Goal: Information Seeking & Learning: Understand process/instructions

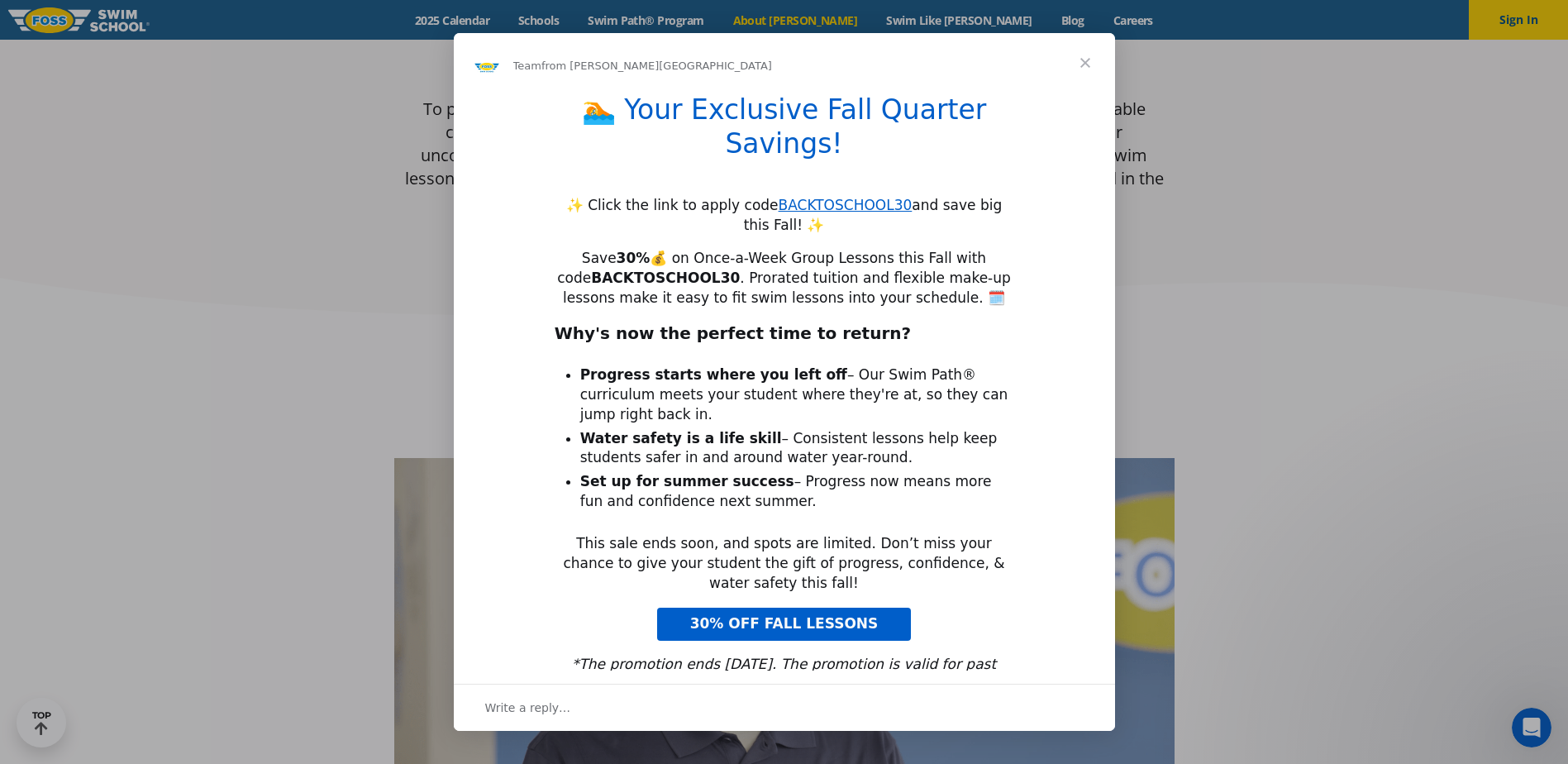
scroll to position [579, 0]
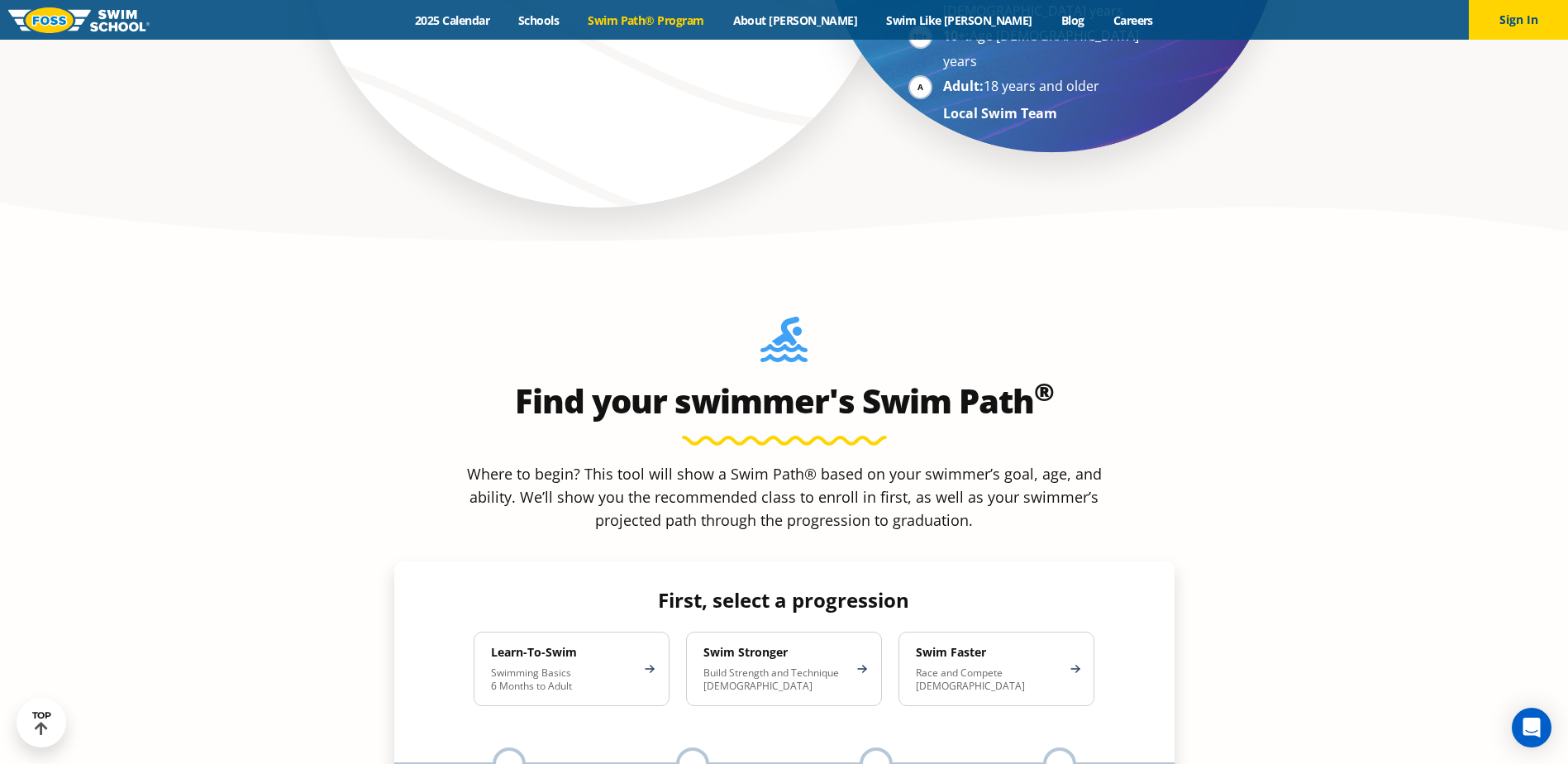
scroll to position [1405, 0]
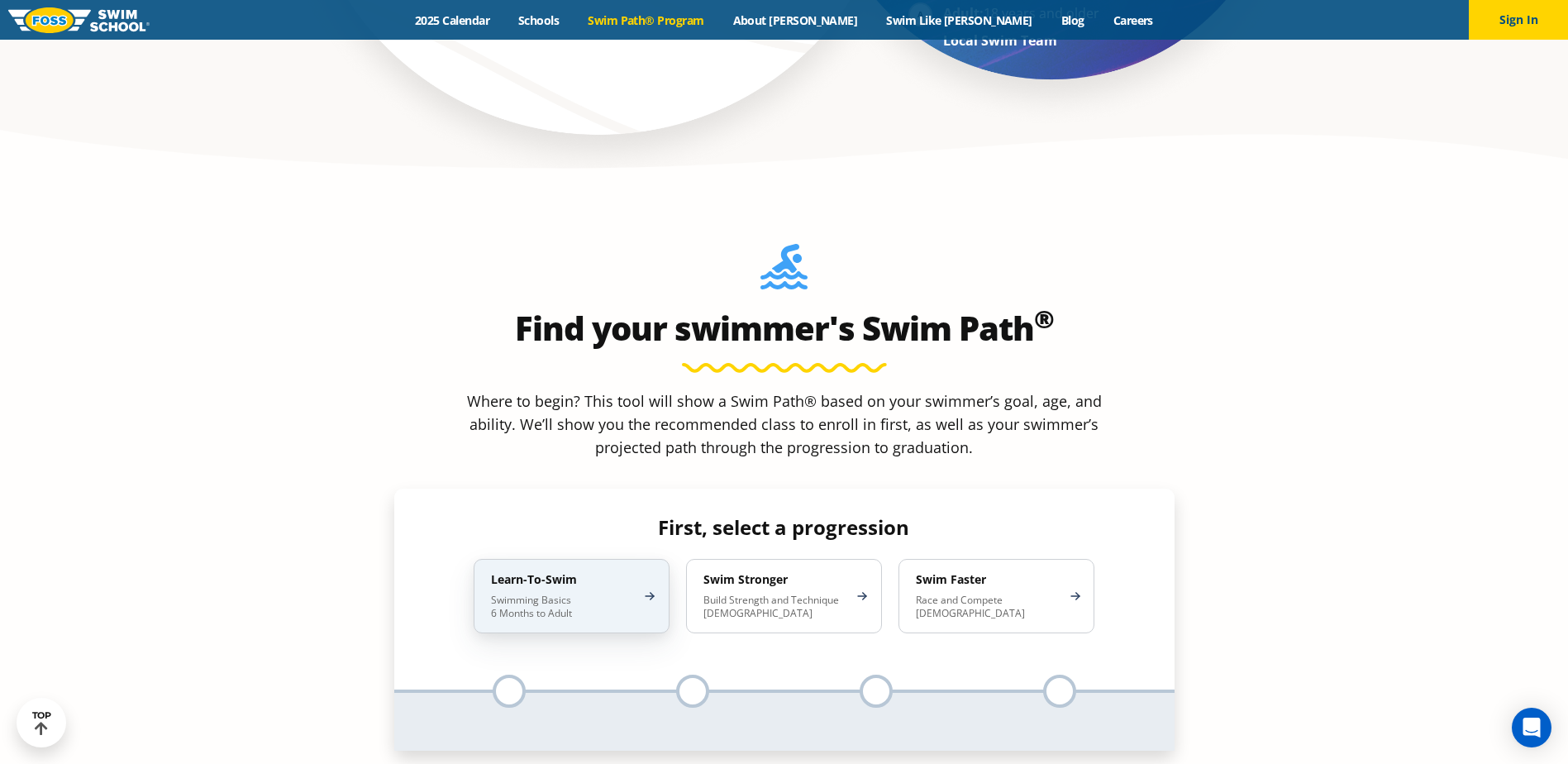
click at [630, 558] on div "Learn-To-Swim Swimming Basics 6 Months to Adult" at bounding box center [572, 596] width 196 height 75
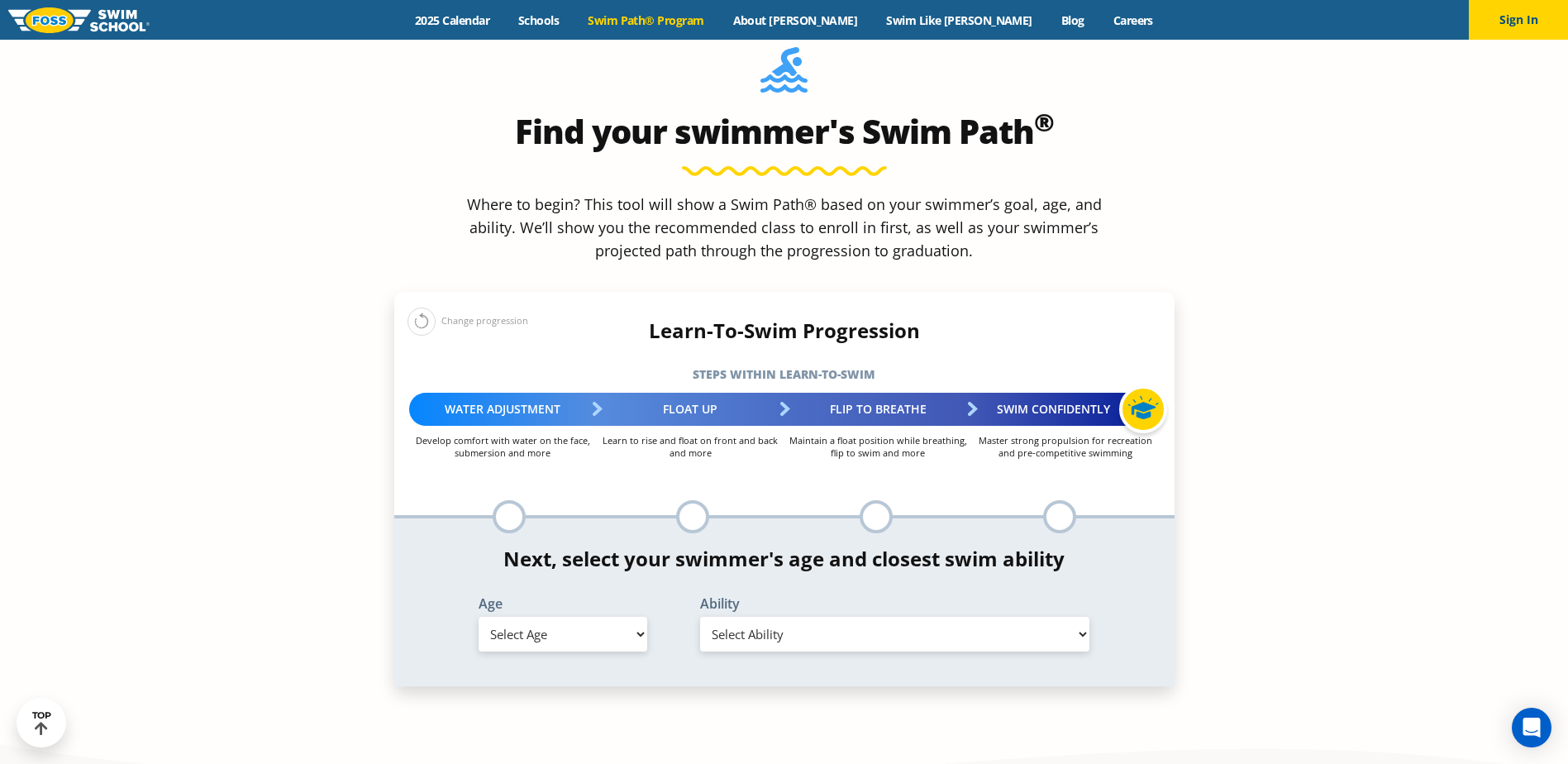
scroll to position [1653, 0]
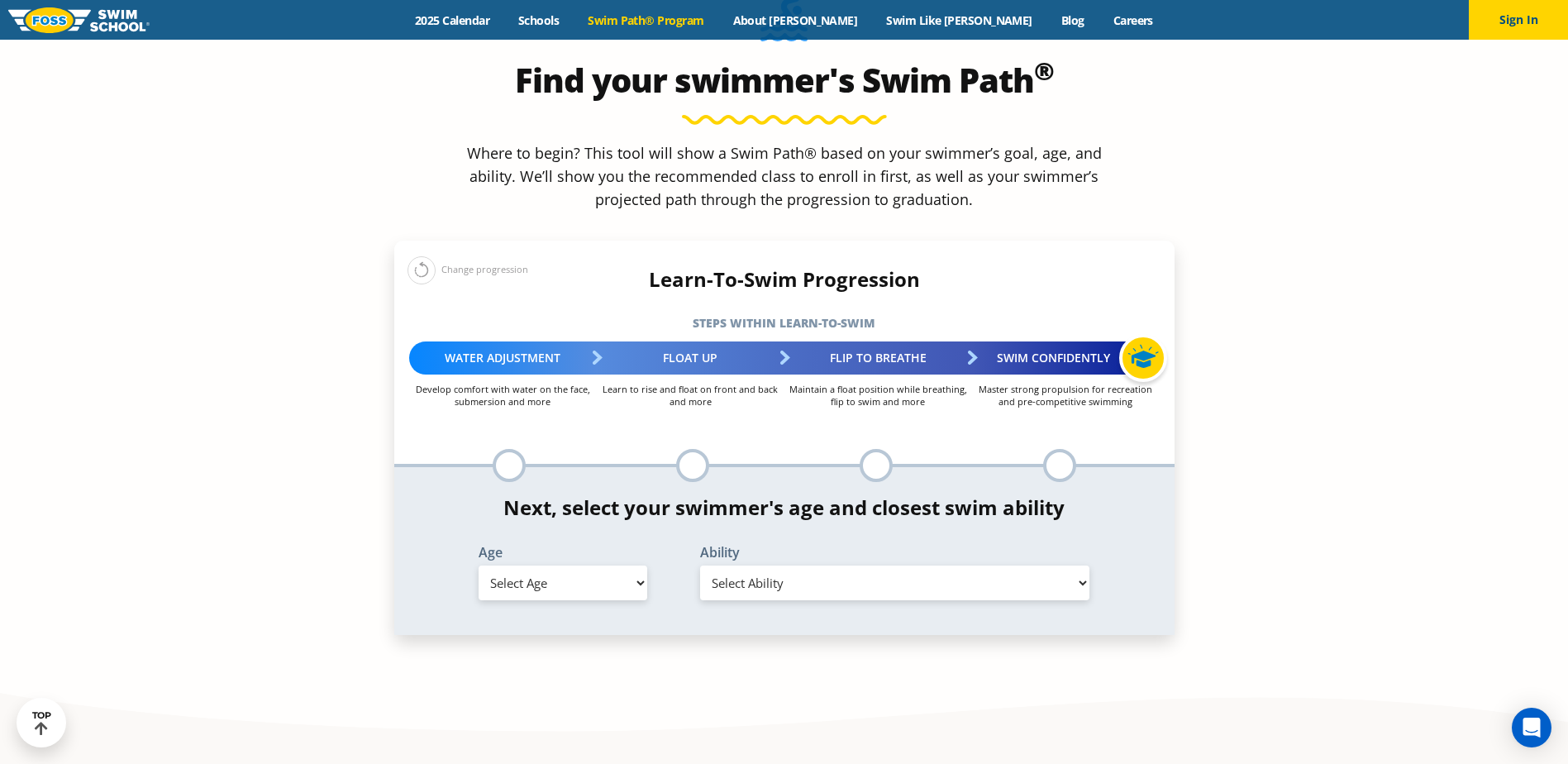
click at [601, 565] on select "Select Age [DEMOGRAPHIC_DATA] months - 1 year 1 year 2 years 3 years 4 years 5 …" at bounding box center [562, 582] width 168 height 35
select select "2-years"
click at [478, 565] on select "Select Age [DEMOGRAPHIC_DATA] months - 1 year 1 year 2 years 3 years 4 years 5 …" at bounding box center [562, 582] width 168 height 35
click at [753, 546] on div "Ability Select Ability First in-water experience Comfortable with water poured …" at bounding box center [895, 573] width 427 height 54
click at [756, 565] on select "Select Ability First in-water experience Comfortable with water poured over the…" at bounding box center [895, 582] width 390 height 35
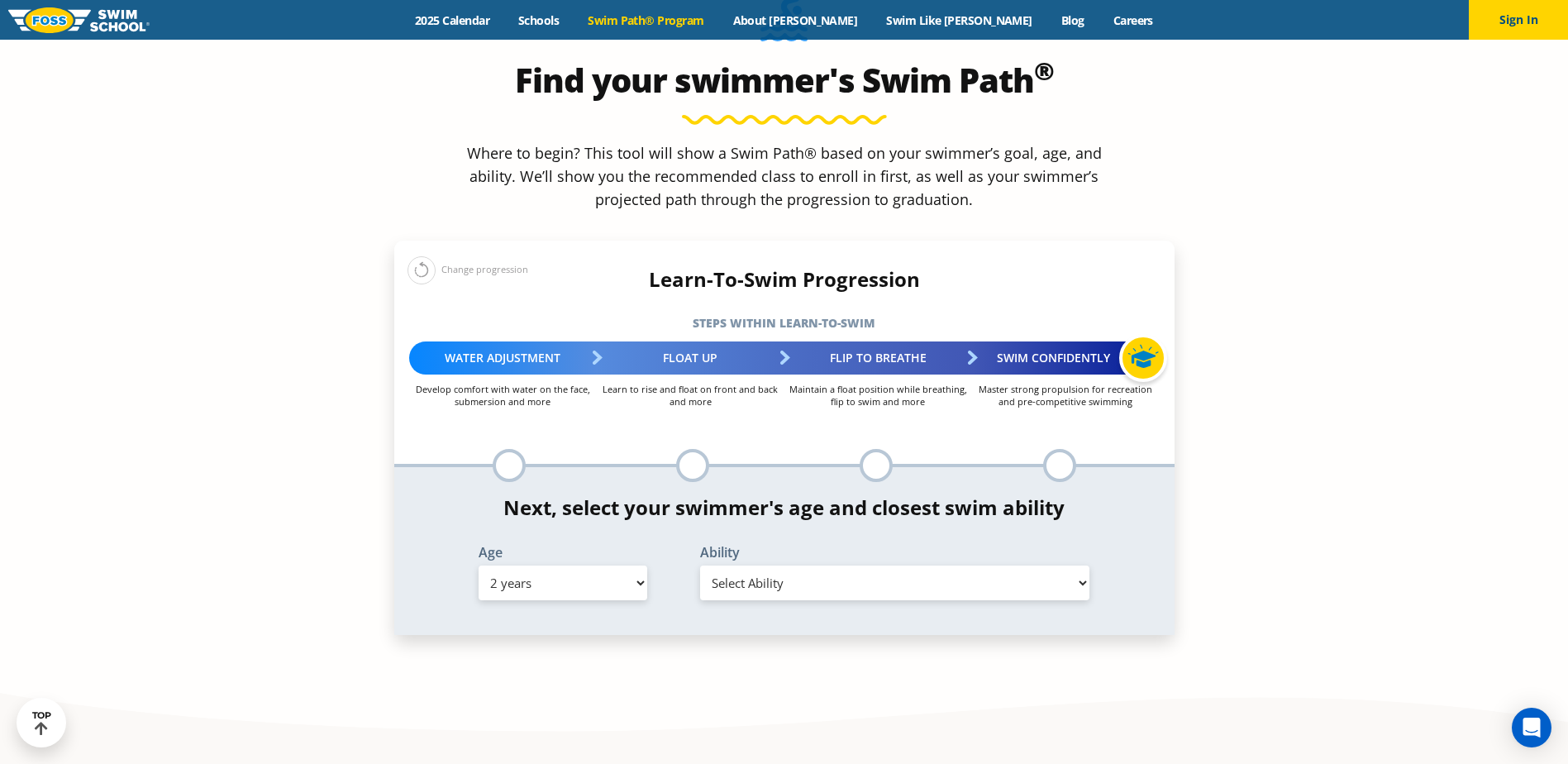
select select "2-years-comfortable-with-water-poured-over-face-eyes-and-ears-and-with-ears-in-…"
click at [700, 565] on select "Select Ability First in-water experience Comfortable with water poured over the…" at bounding box center [895, 582] width 390 height 35
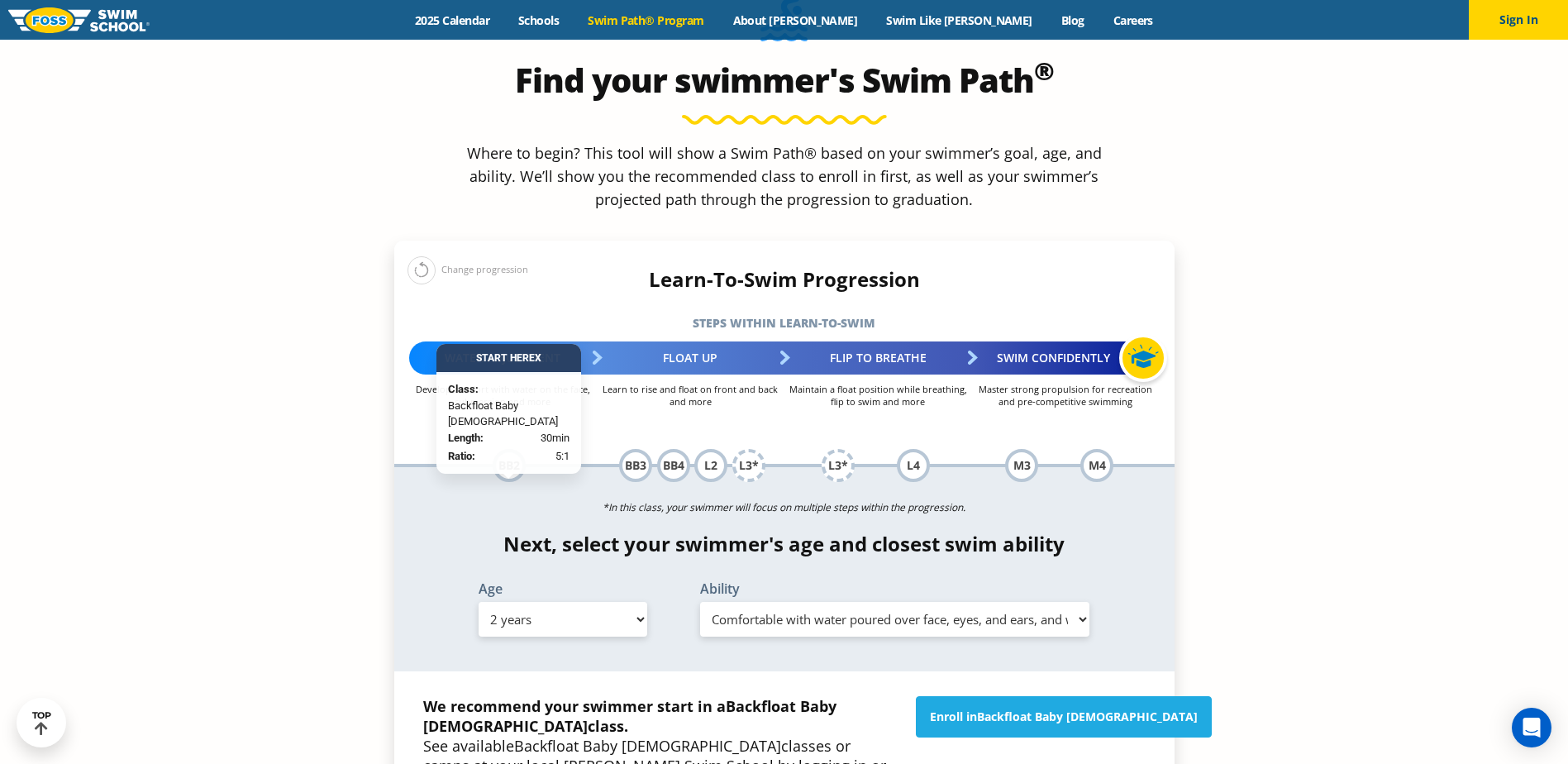
click at [591, 602] on select "Select Age [DEMOGRAPHIC_DATA] months - 1 year 1 year 2 years 3 years 4 years 5 …" at bounding box center [562, 619] width 168 height 35
select select "3-years"
click at [478, 602] on select "Select Age [DEMOGRAPHIC_DATA] months - 1 year 1 year 2 years 3 years 4 years 5 …" at bounding box center [562, 619] width 168 height 35
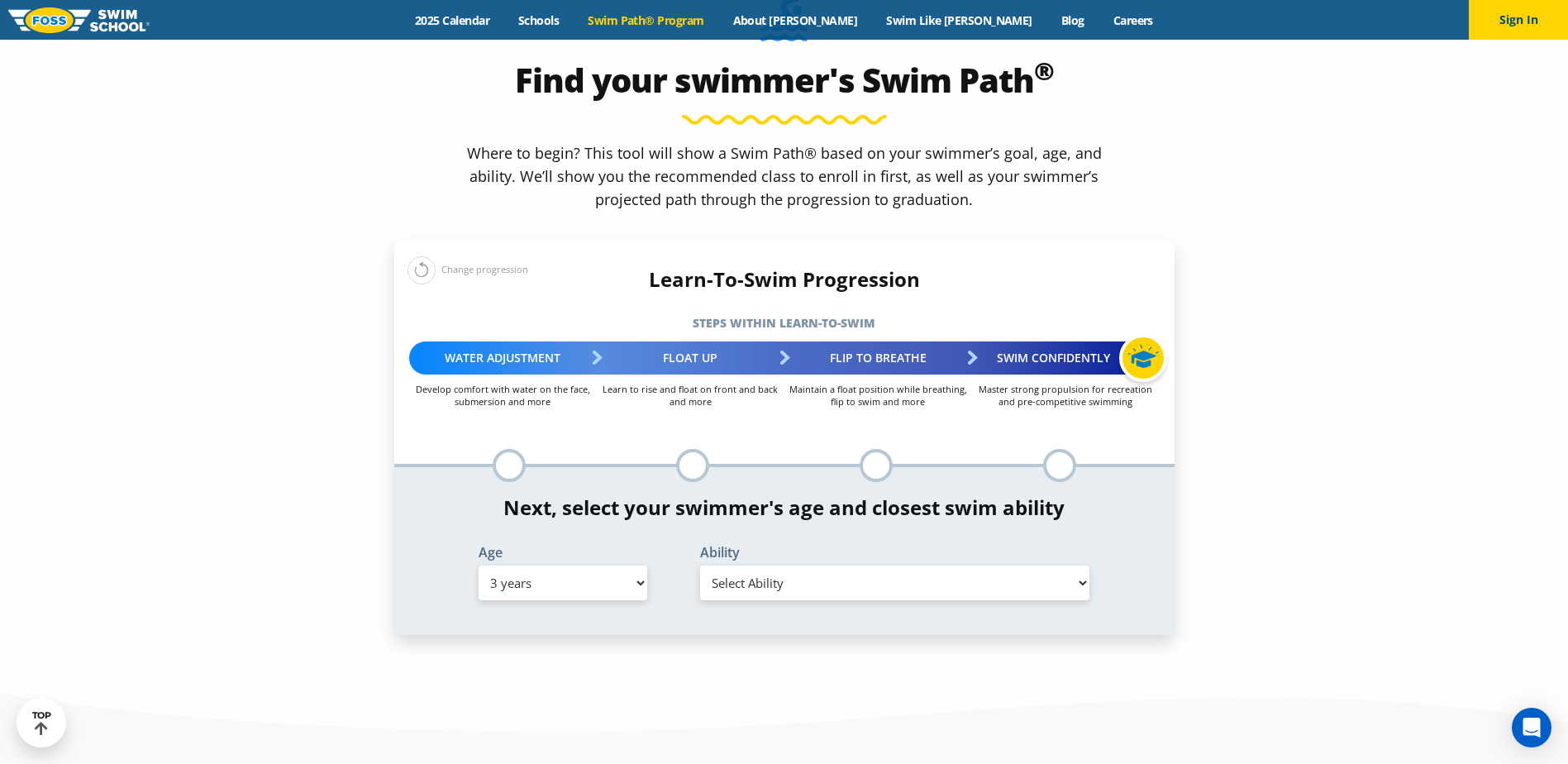
click at [753, 565] on select "Select Ability First in-water experience When in the water, reliant on a life j…" at bounding box center [895, 582] width 390 height 35
select select "3-years-when-in-the-water-reliant-on-a-life-jacket-or-floatation-device"
click at [700, 565] on select "Select Ability First in-water experience When in the water, reliant on a life j…" at bounding box center [895, 582] width 390 height 35
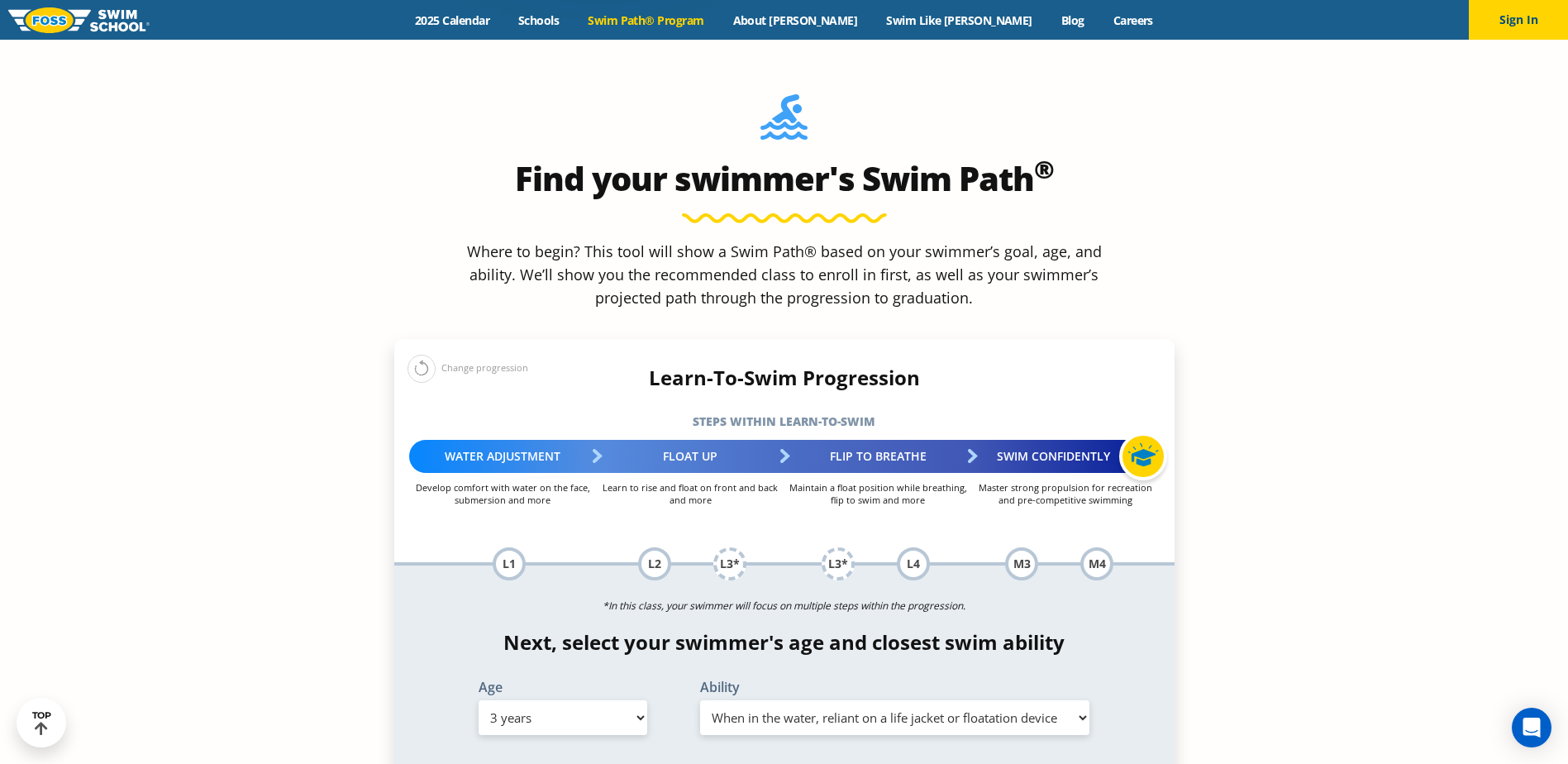
scroll to position [1571, 0]
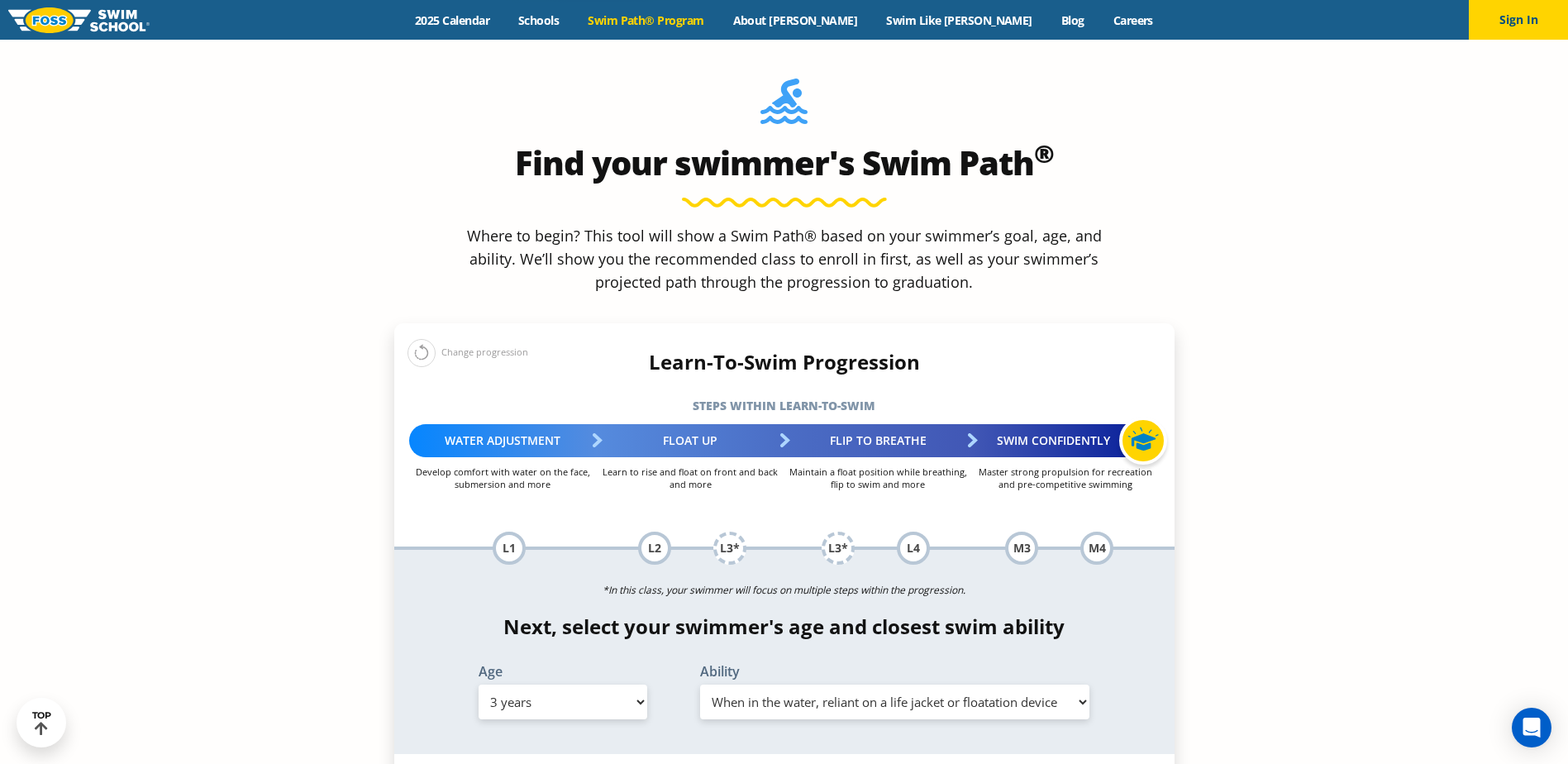
click at [913, 664] on div "Ability Select Ability First in-water experience When in the water, reliant on …" at bounding box center [895, 691] width 427 height 54
click at [906, 685] on select "Select Ability First in-water experience When in the water, reliant on a life j…" at bounding box center [895, 702] width 390 height 35
